Goal: Task Accomplishment & Management: Manage account settings

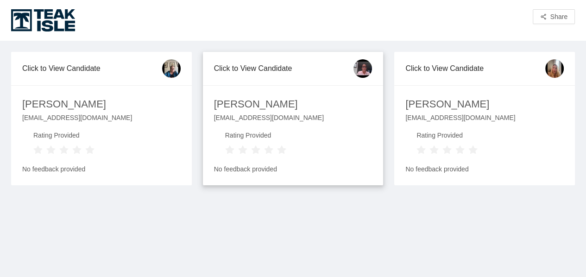
click at [243, 107] on div "[PERSON_NAME]" at bounding box center [256, 104] width 84 height 16
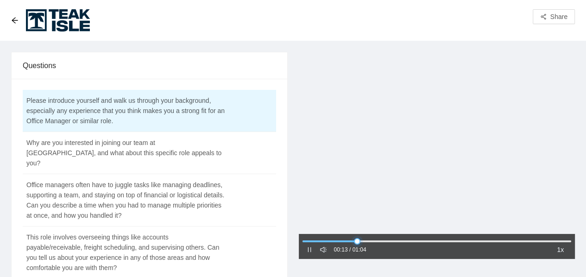
click at [392, 242] on div at bounding box center [437, 242] width 269 height 6
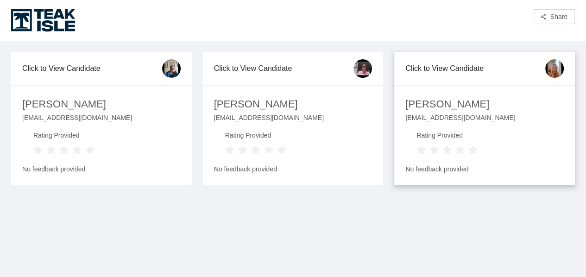
click at [446, 110] on div "[PERSON_NAME]" at bounding box center [448, 104] width 84 height 16
